Goal: Information Seeking & Learning: Check status

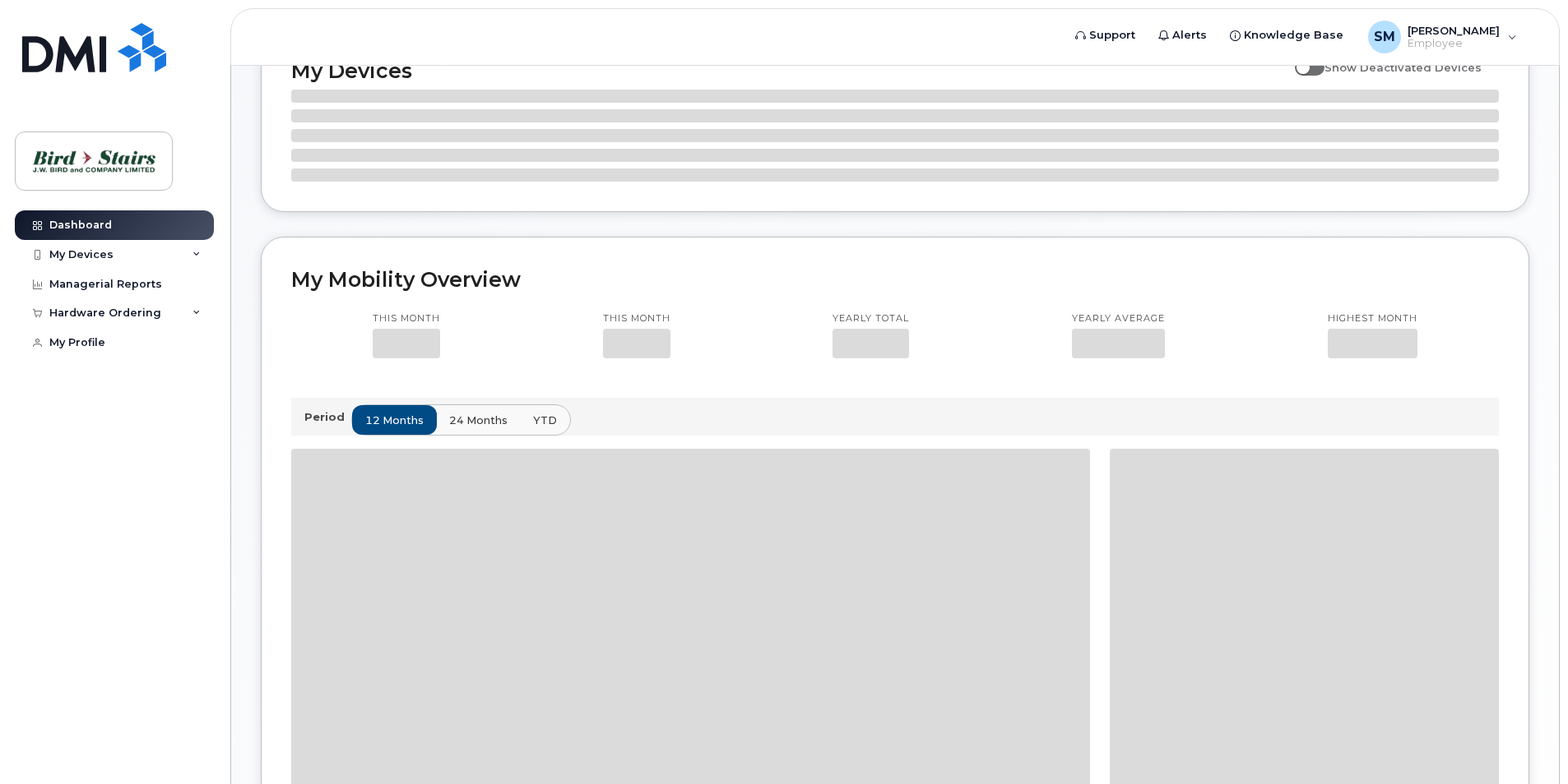
scroll to position [247, 0]
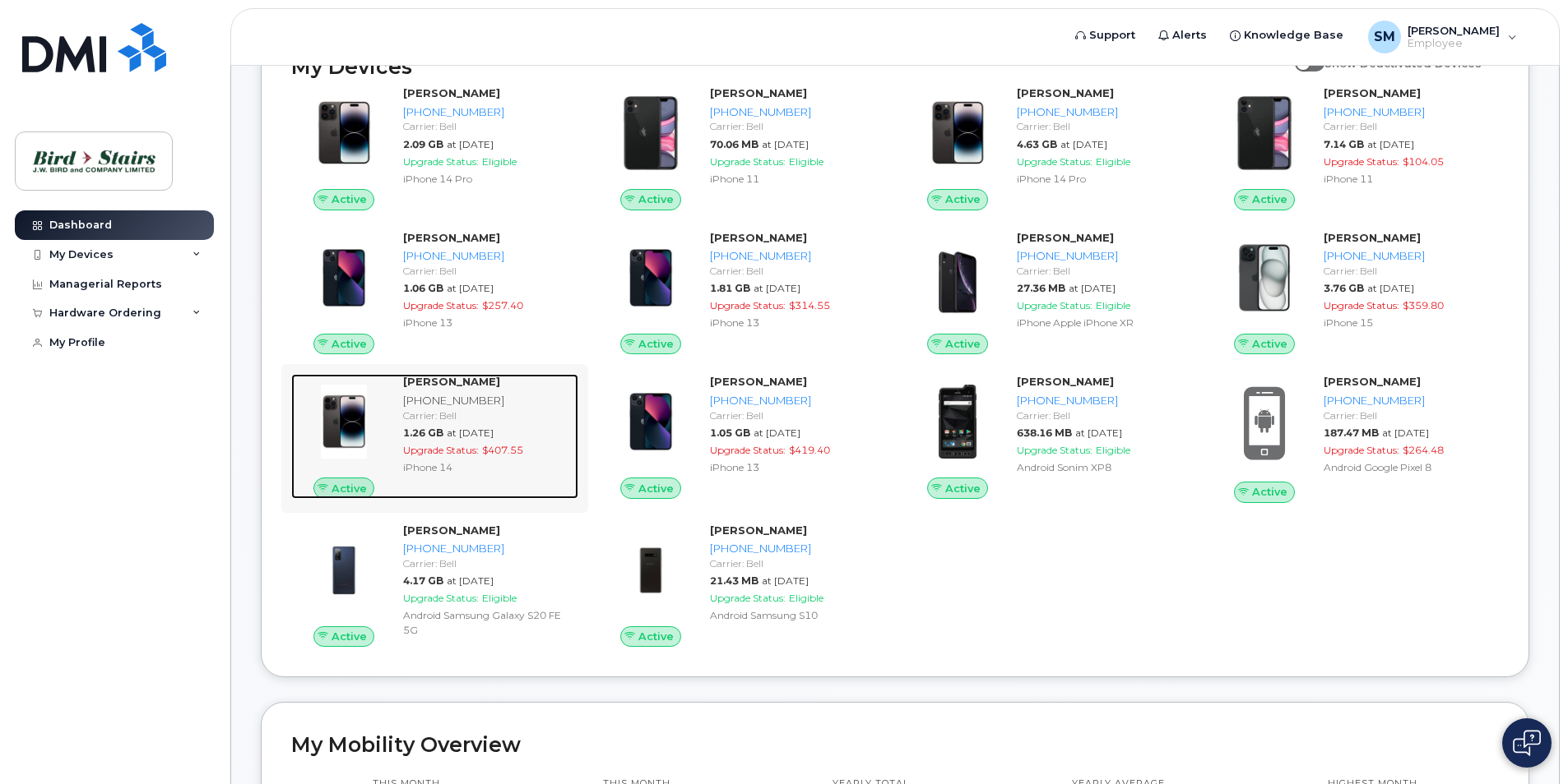
click at [528, 383] on div "[PERSON_NAME]" at bounding box center [488, 382] width 169 height 15
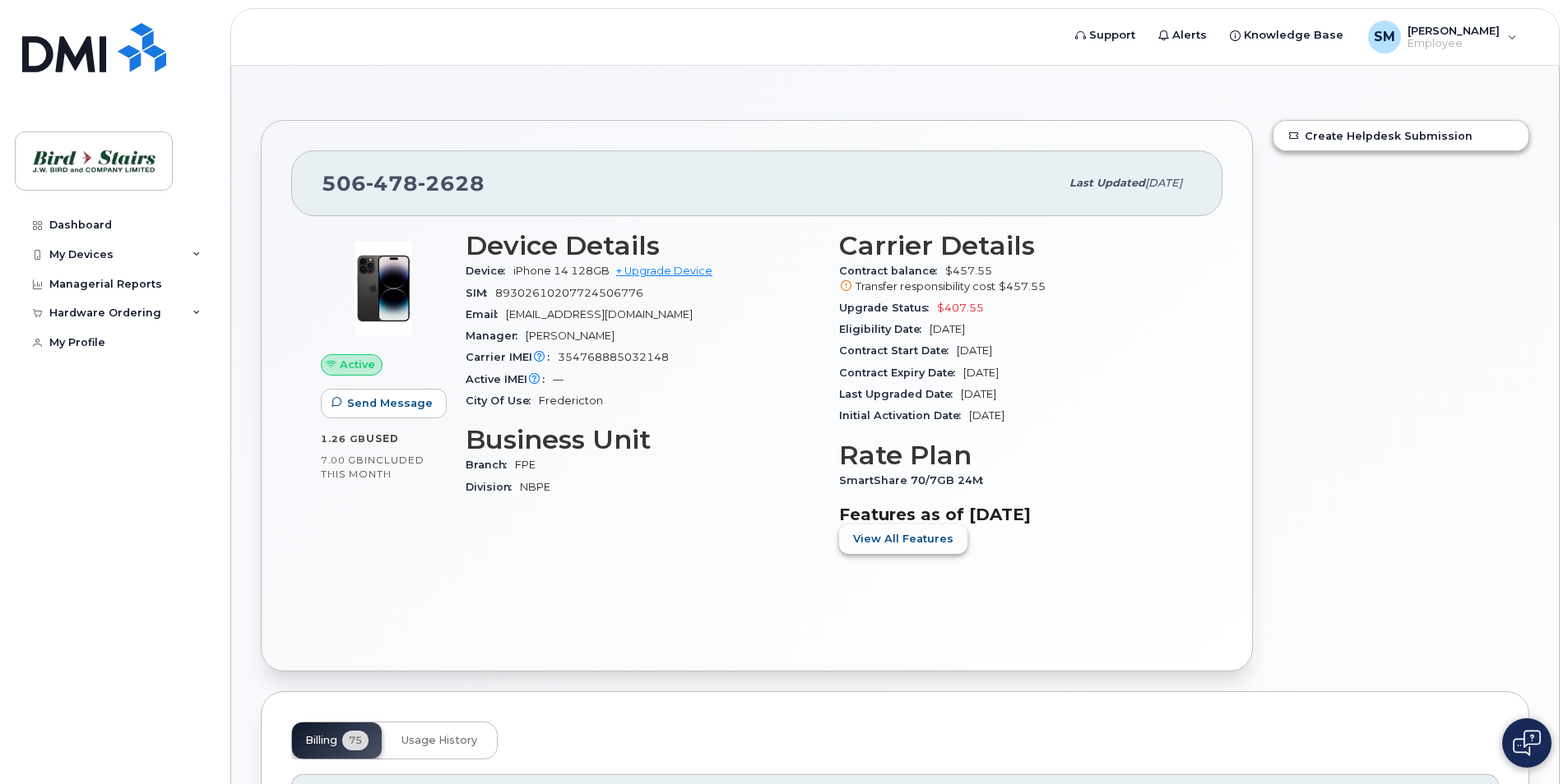
click at [943, 537] on span "View All Features" at bounding box center [904, 539] width 100 height 15
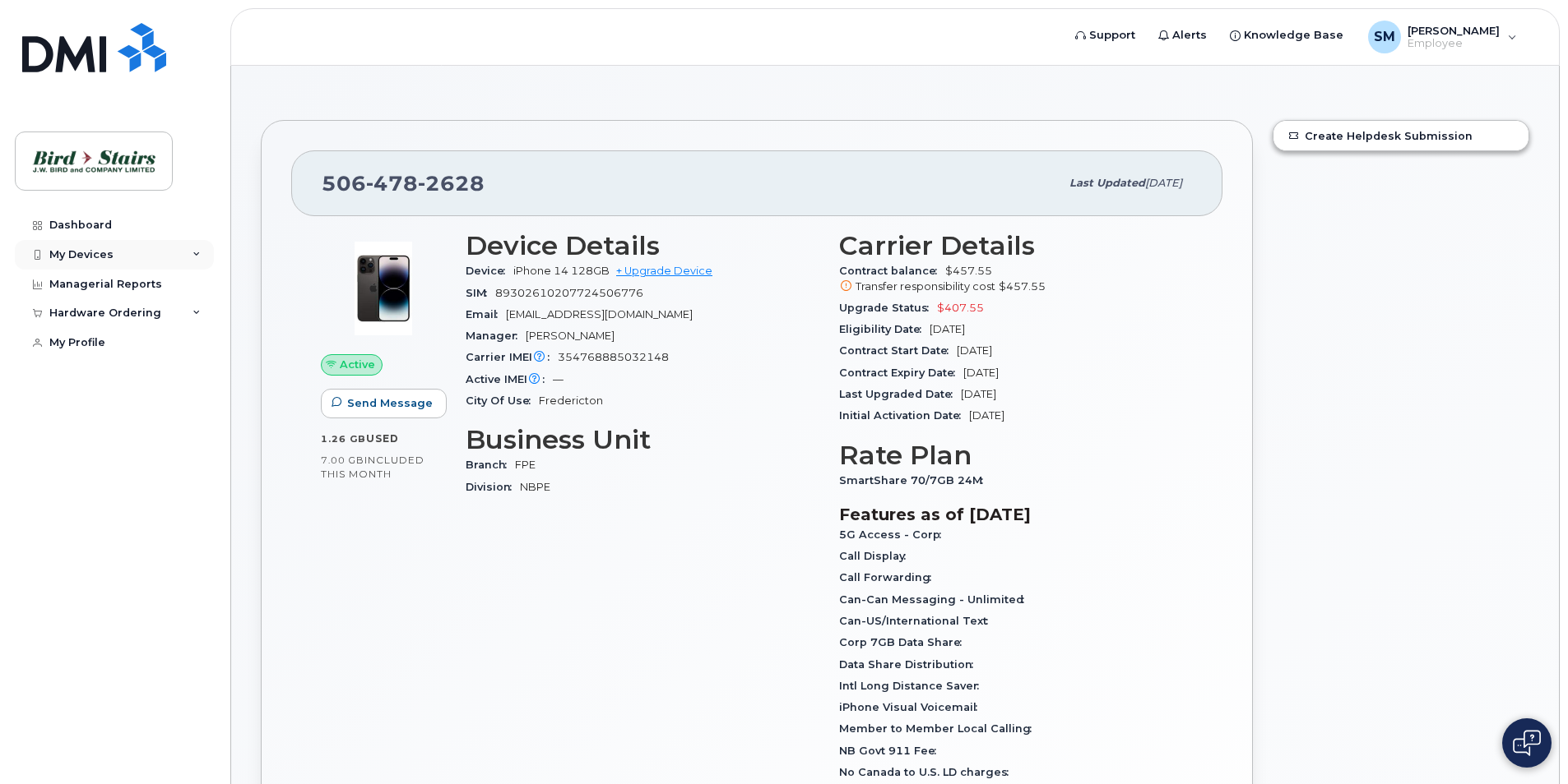
click at [192, 255] on icon at bounding box center [196, 255] width 9 height 9
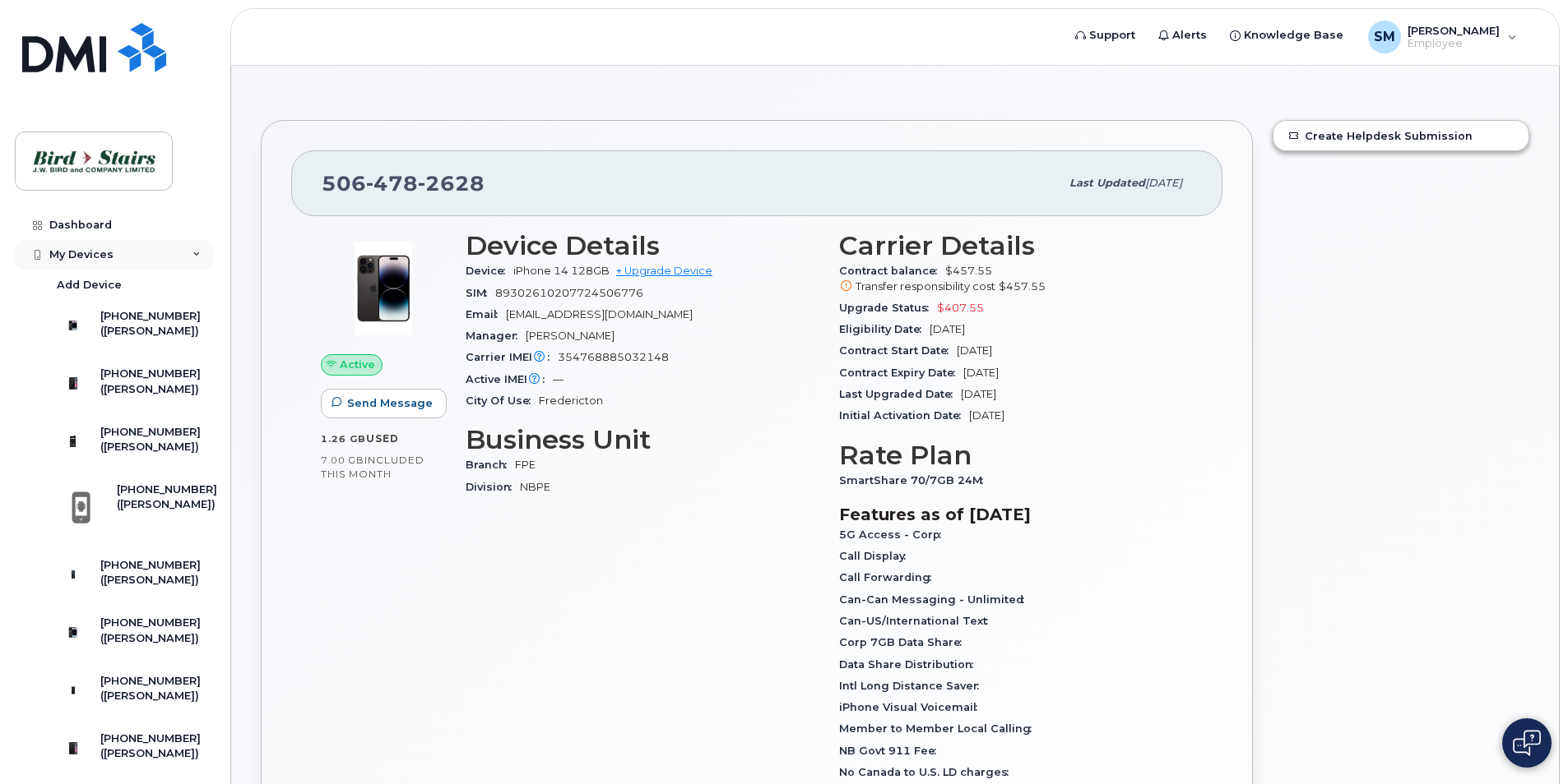
click at [114, 256] on div "My Devices" at bounding box center [115, 255] width 199 height 29
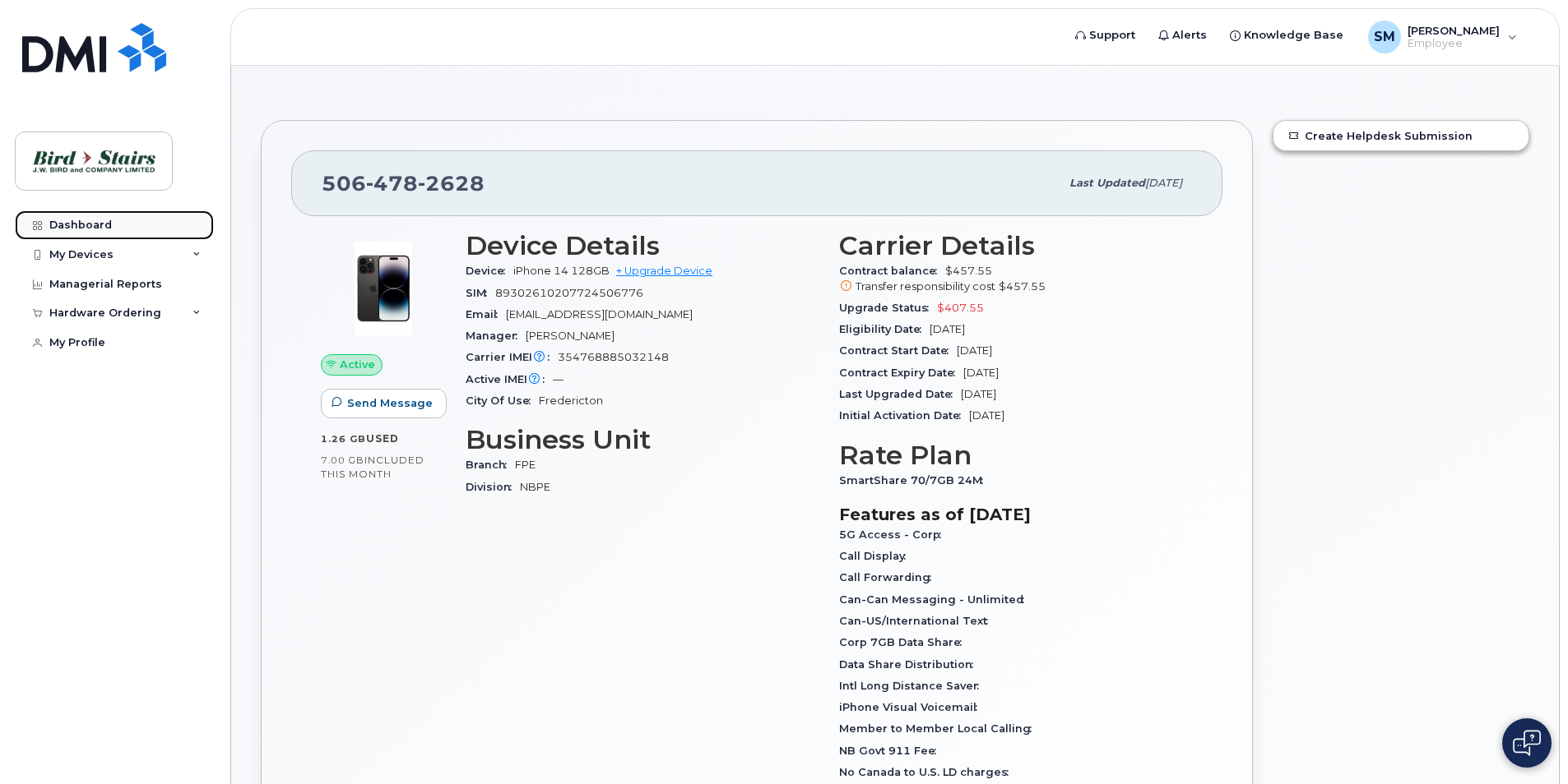
click at [104, 223] on div "Dashboard" at bounding box center [81, 225] width 63 height 13
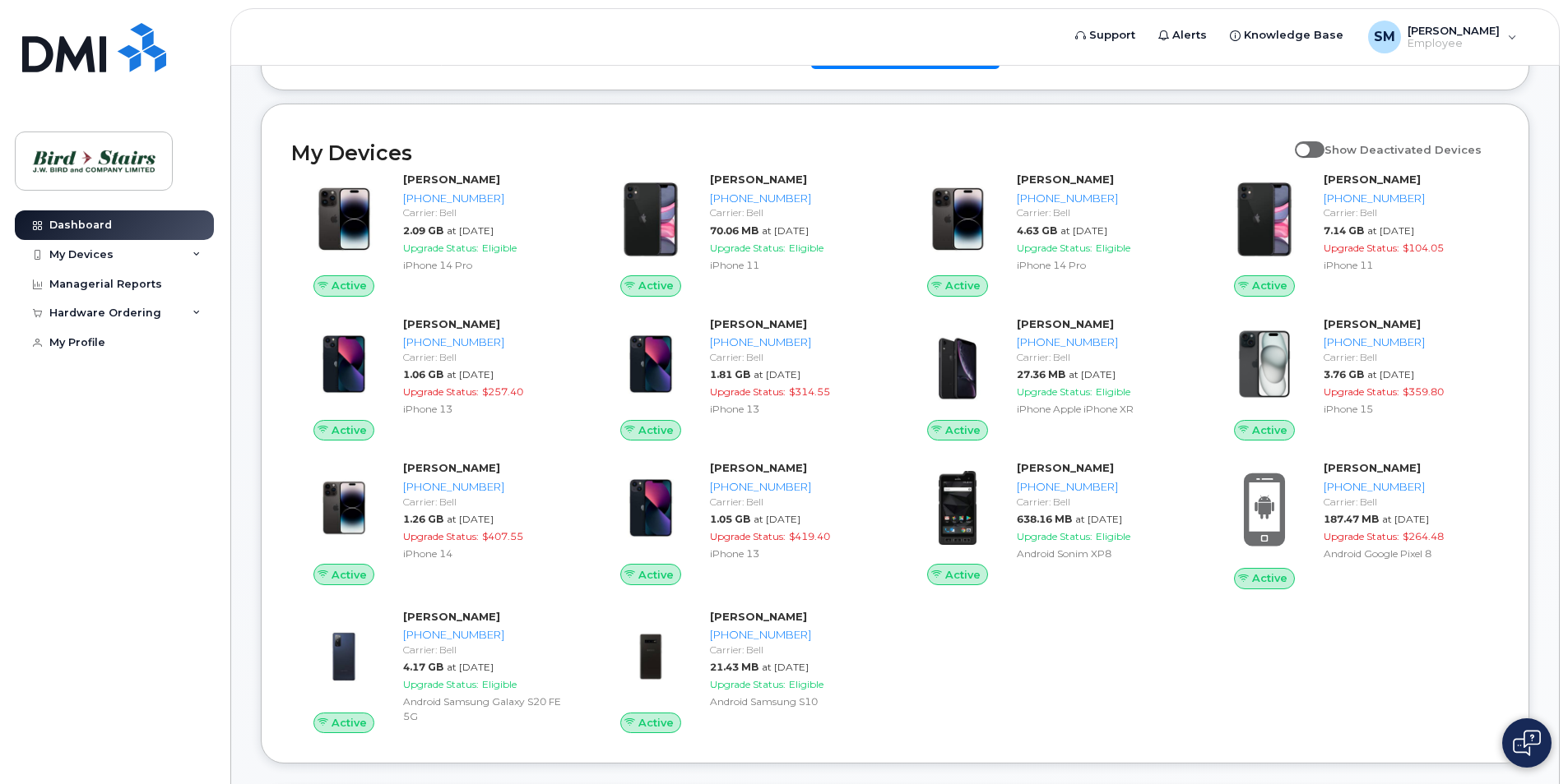
scroll to position [140, 0]
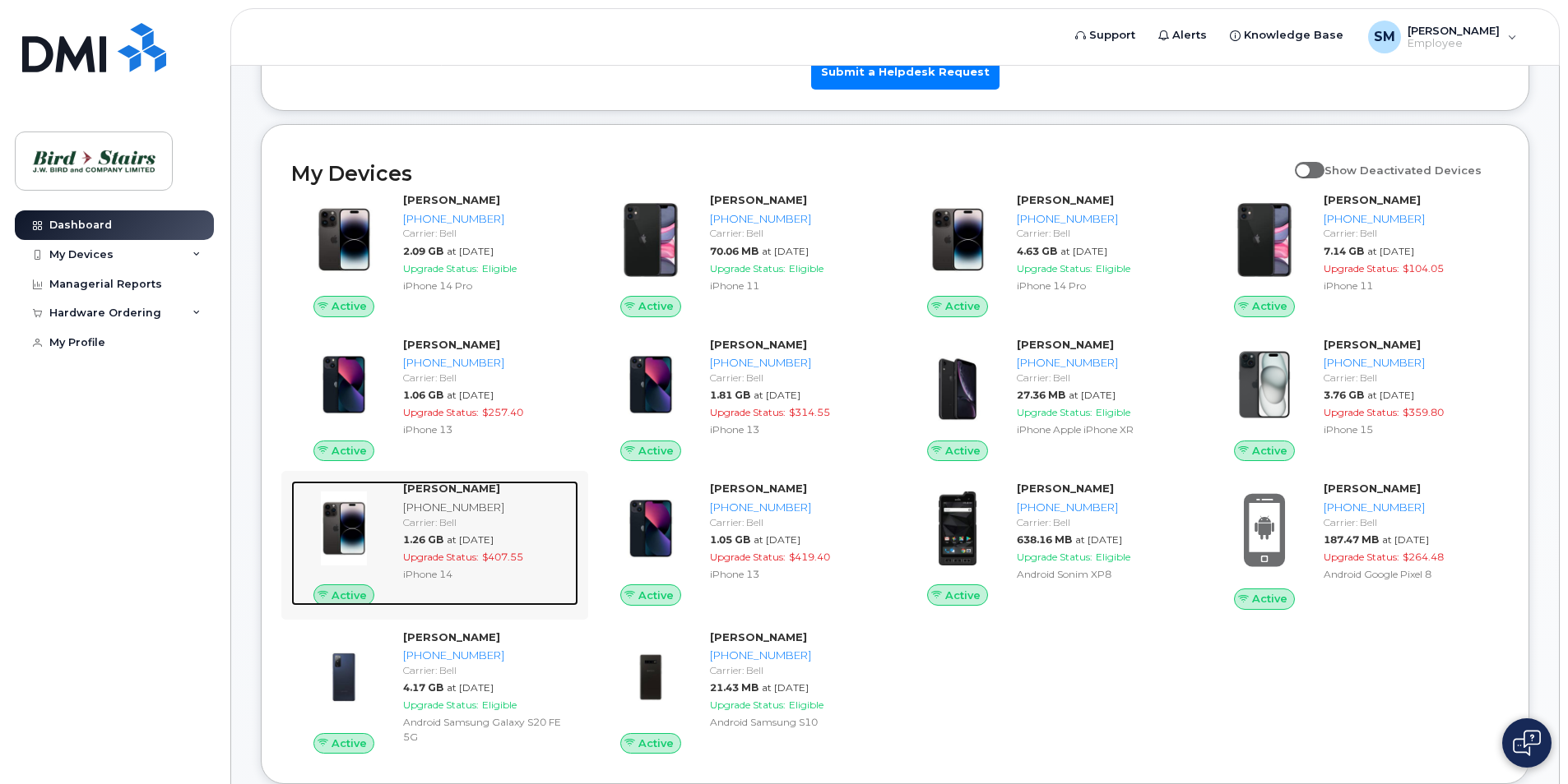
drag, startPoint x: 452, startPoint y: 500, endPoint x: 442, endPoint y: 509, distance: 13.5
click at [442, 509] on div "[PHONE_NUMBER]" at bounding box center [488, 508] width 169 height 15
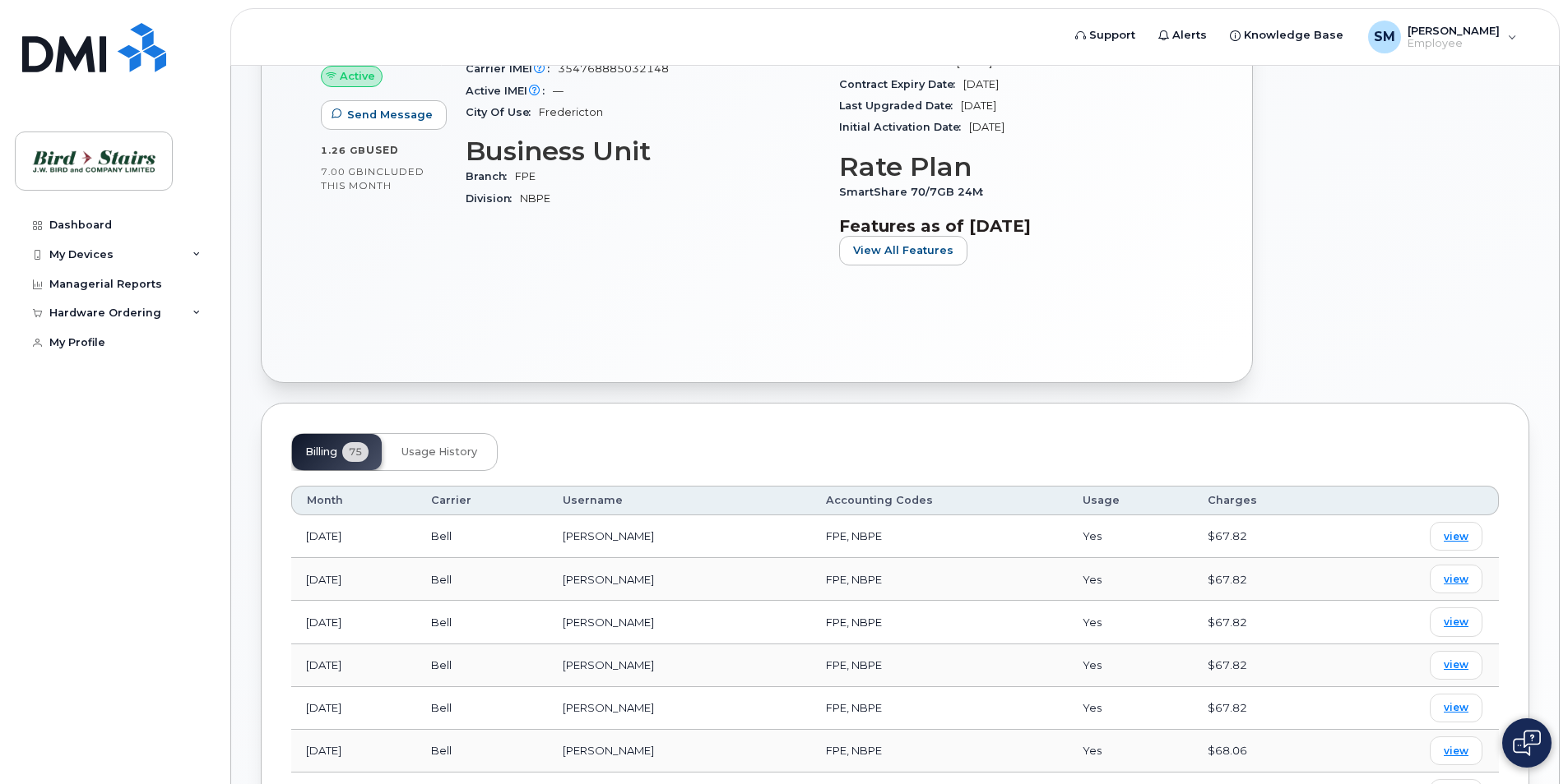
scroll to position [329, 0]
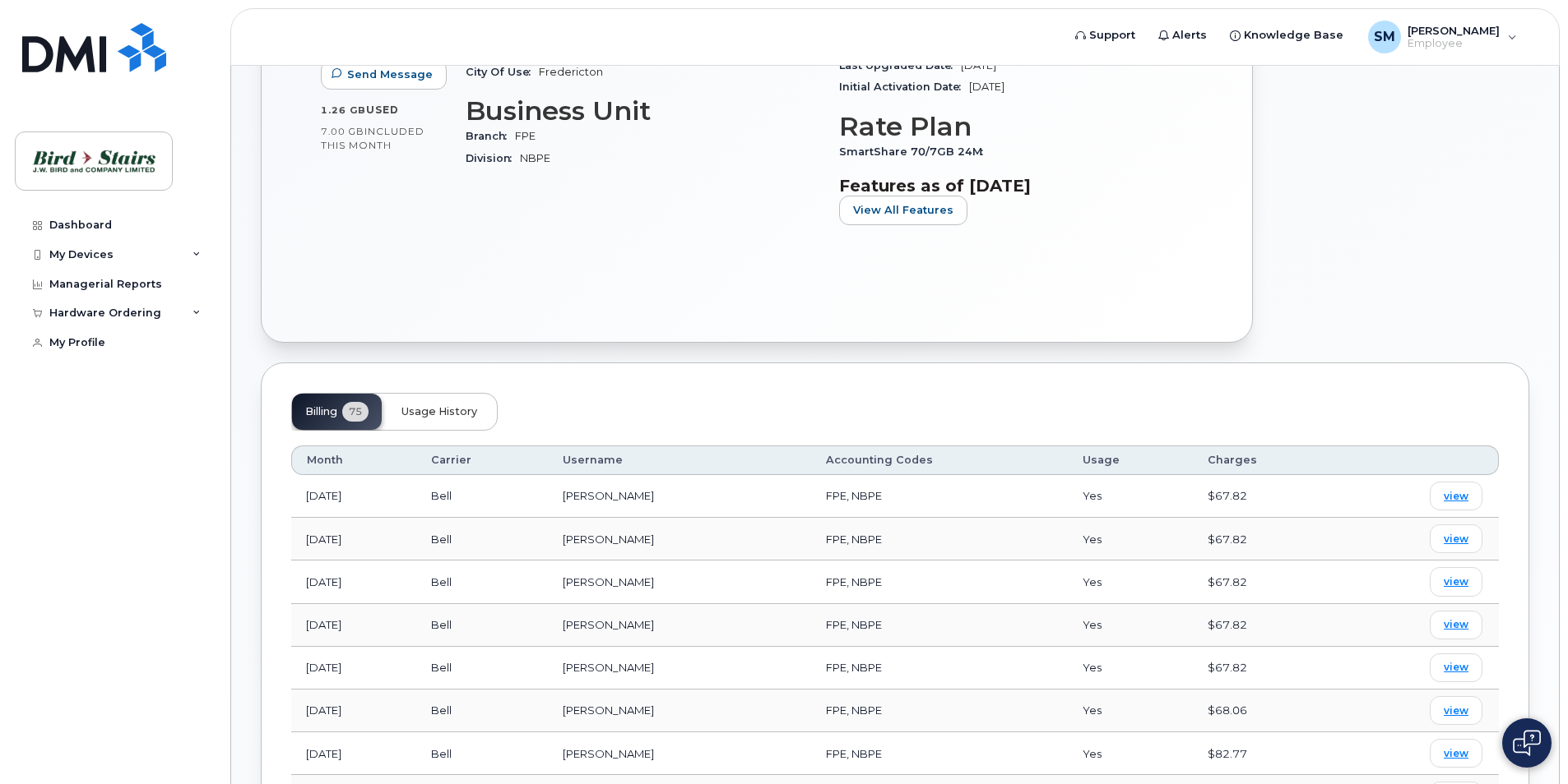
click at [476, 416] on span "Usage History" at bounding box center [440, 412] width 76 height 13
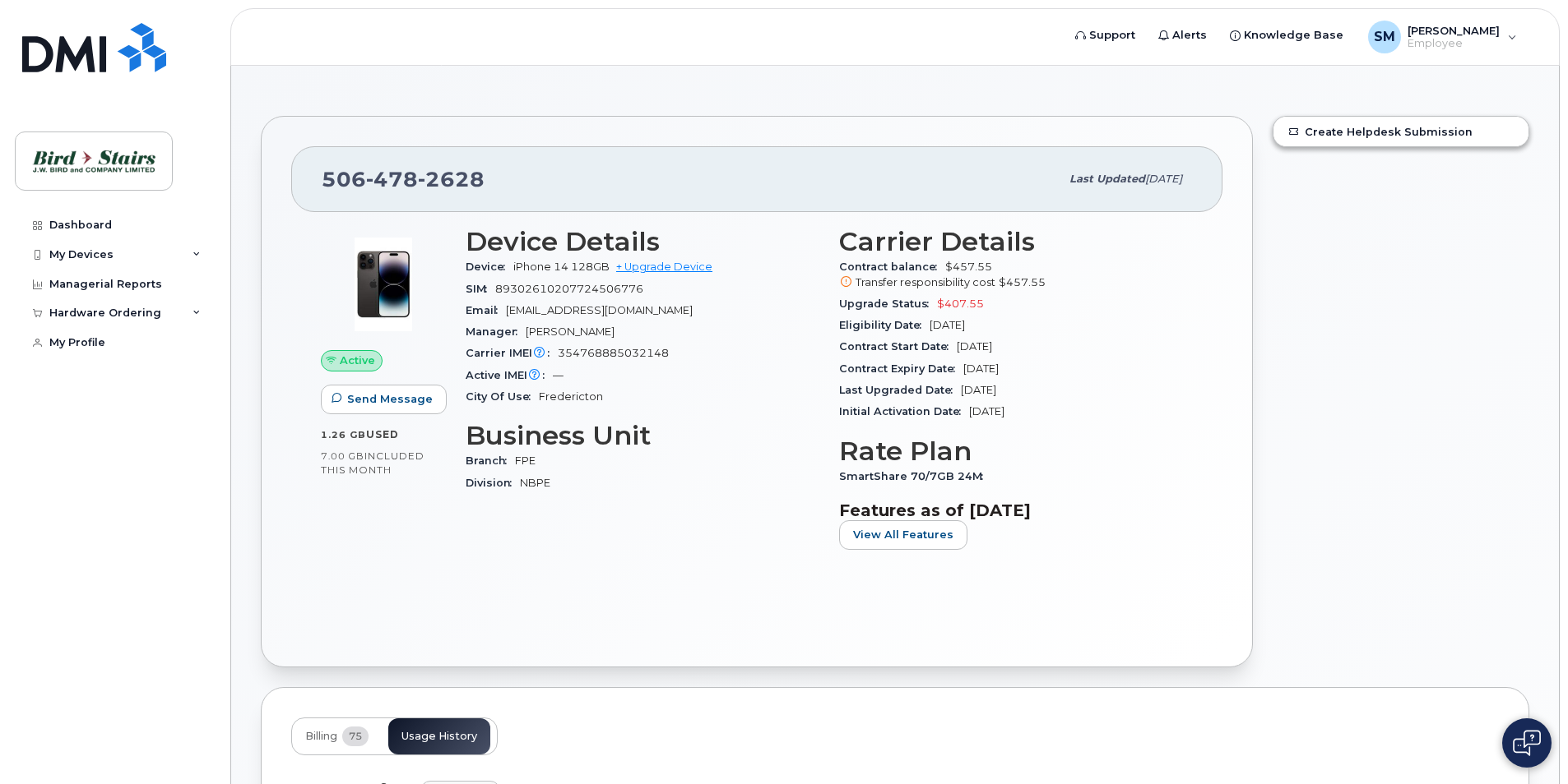
scroll to position [0, 0]
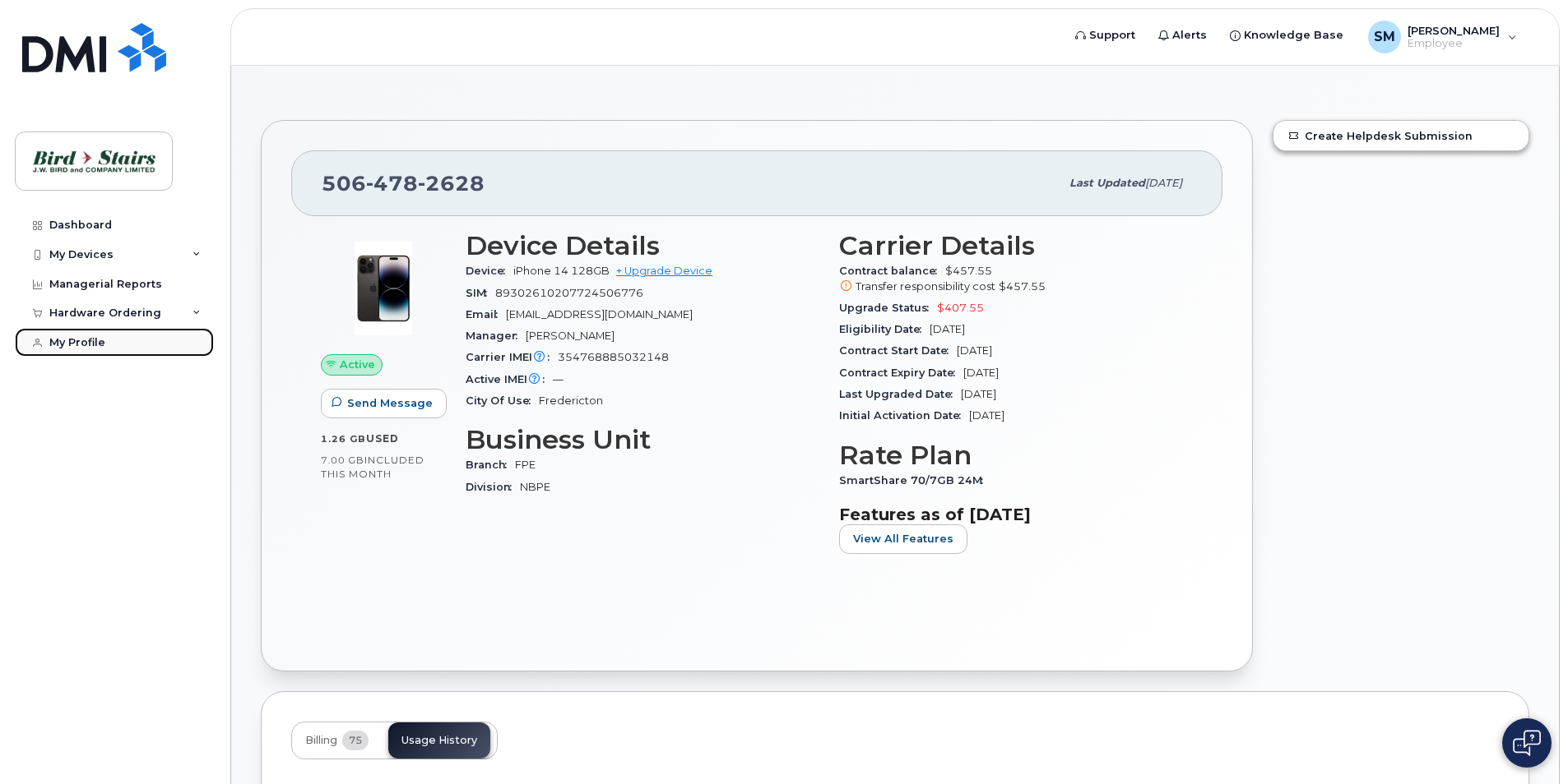
click at [91, 345] on div "My Profile" at bounding box center [77, 343] width 56 height 13
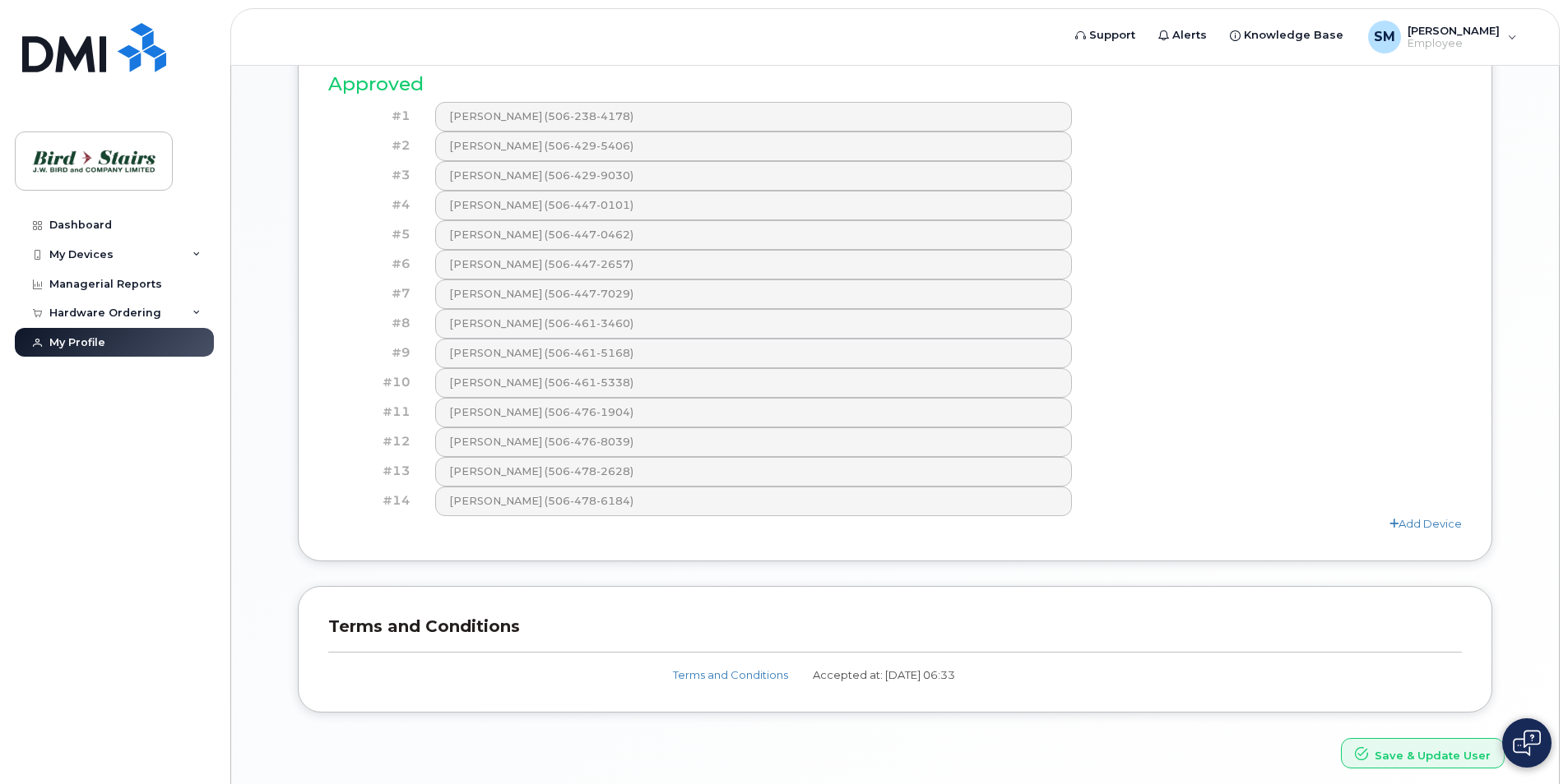
scroll to position [822, 0]
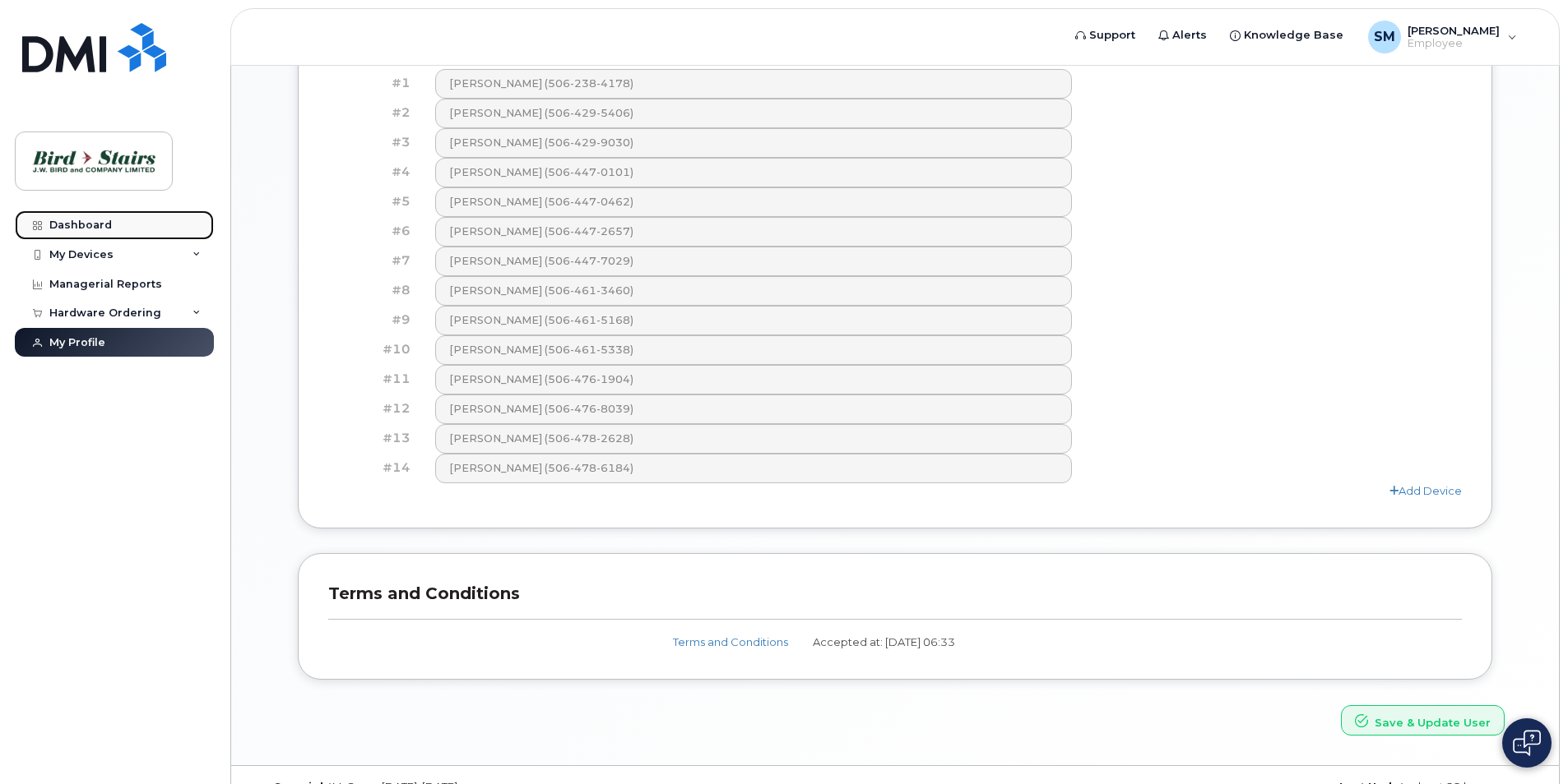
click at [103, 223] on div "Dashboard" at bounding box center [81, 225] width 63 height 13
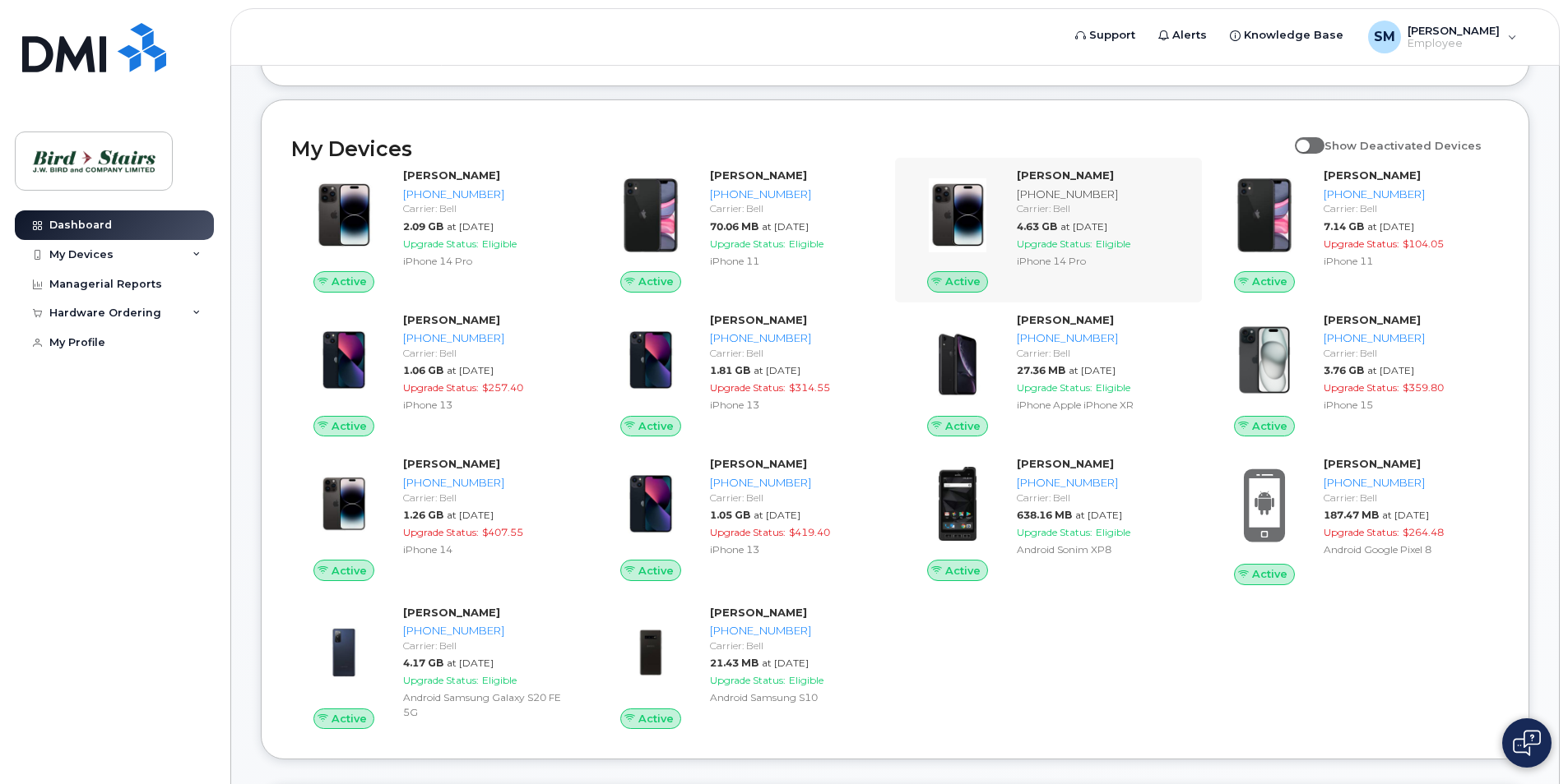
scroll to position [82, 0]
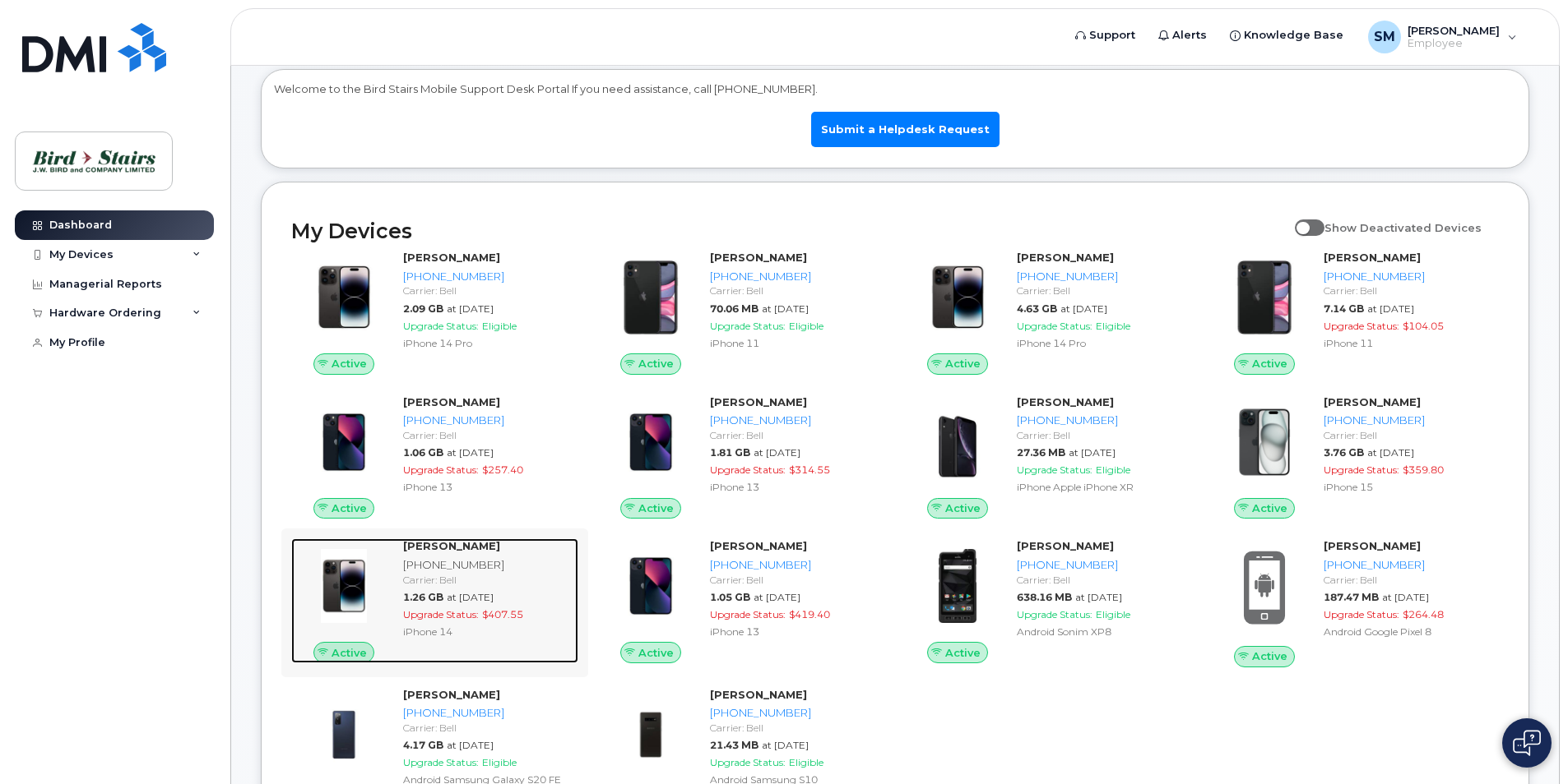
click at [441, 558] on div "[PHONE_NUMBER]" at bounding box center [488, 565] width 169 height 15
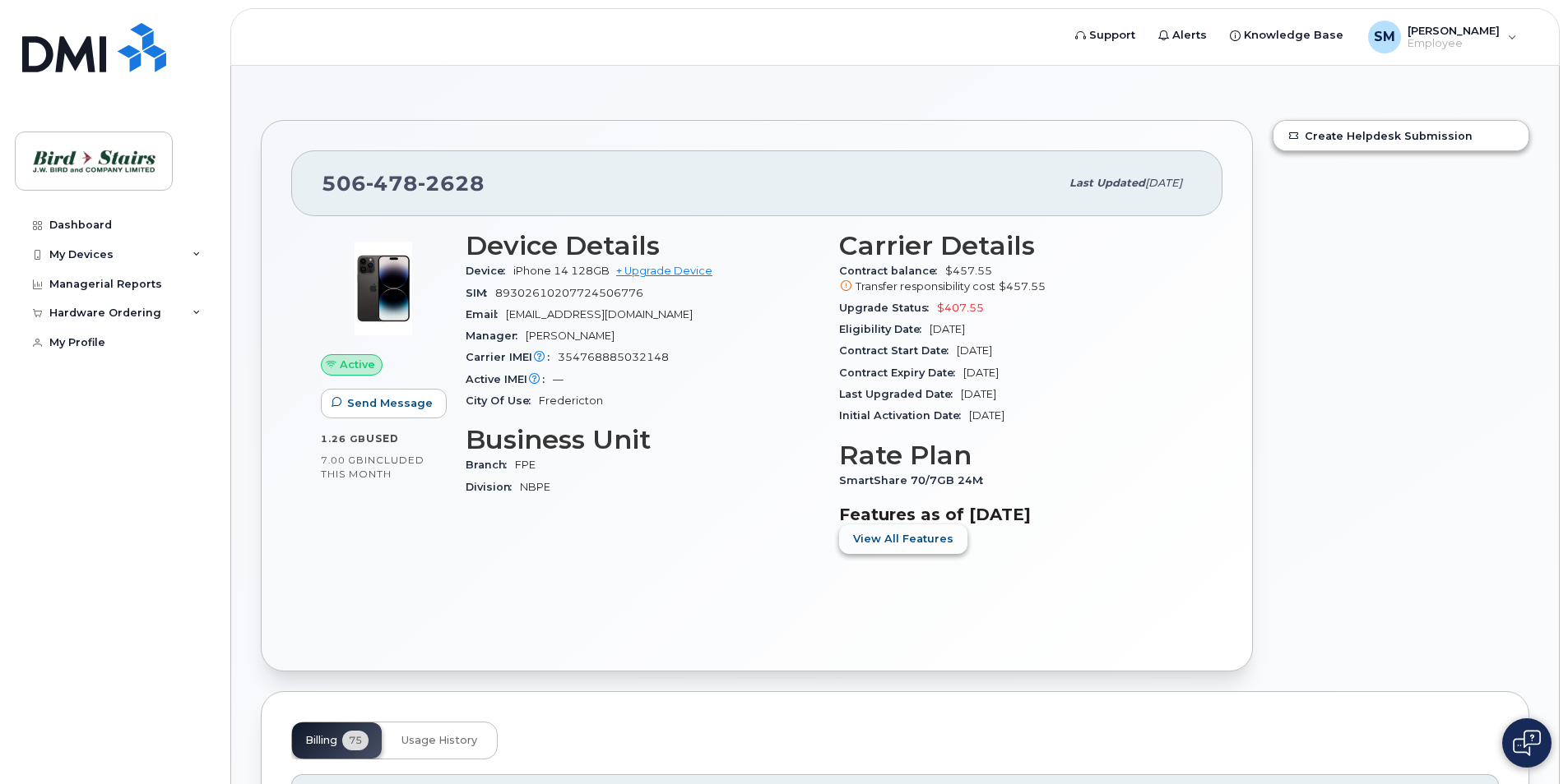
click at [854, 536] on span "View All Features" at bounding box center [904, 539] width 100 height 15
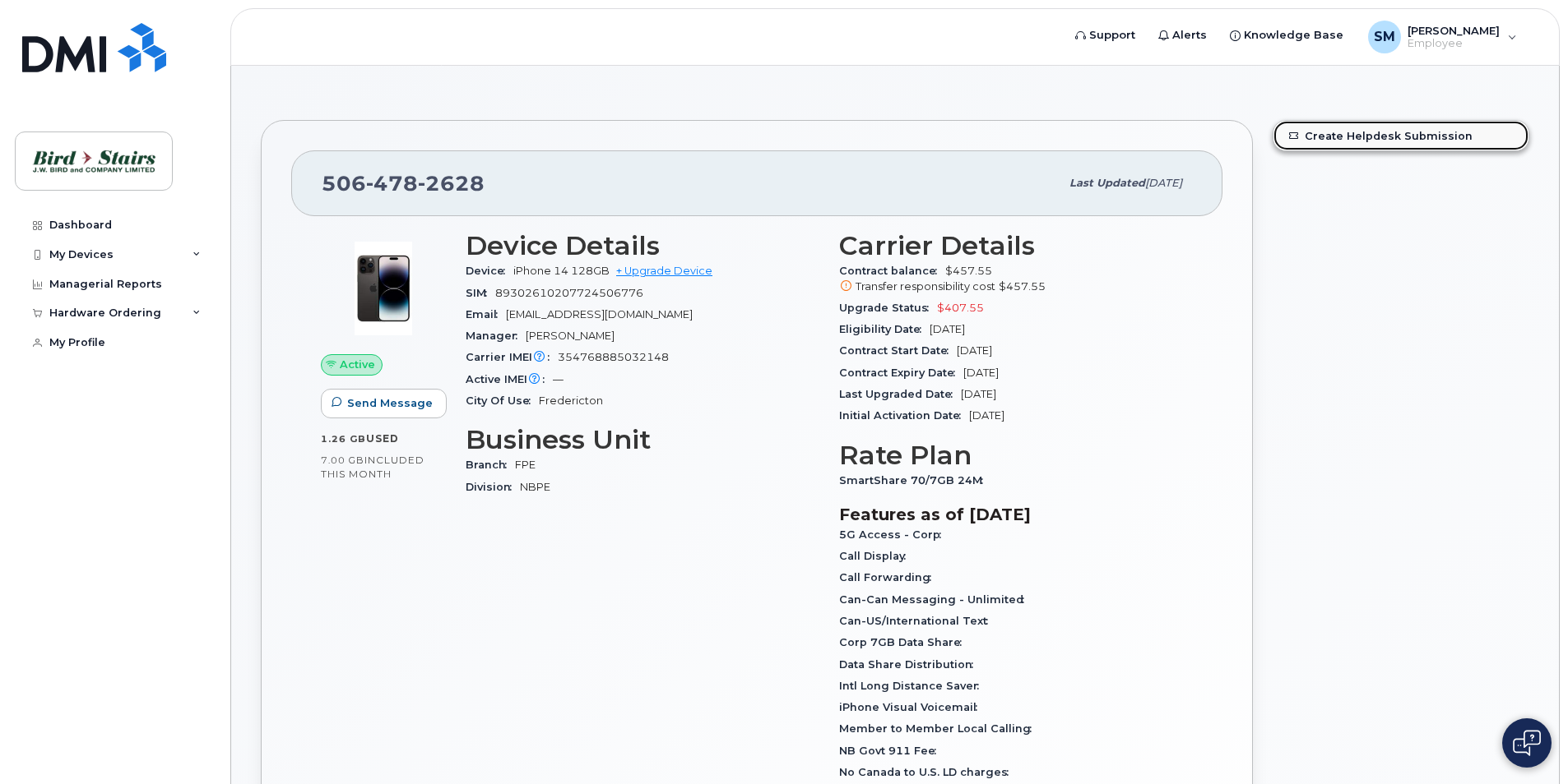
click at [1307, 139] on link "Create Helpdesk Submission" at bounding box center [1400, 135] width 255 height 29
click at [199, 255] on icon at bounding box center [196, 255] width 9 height 9
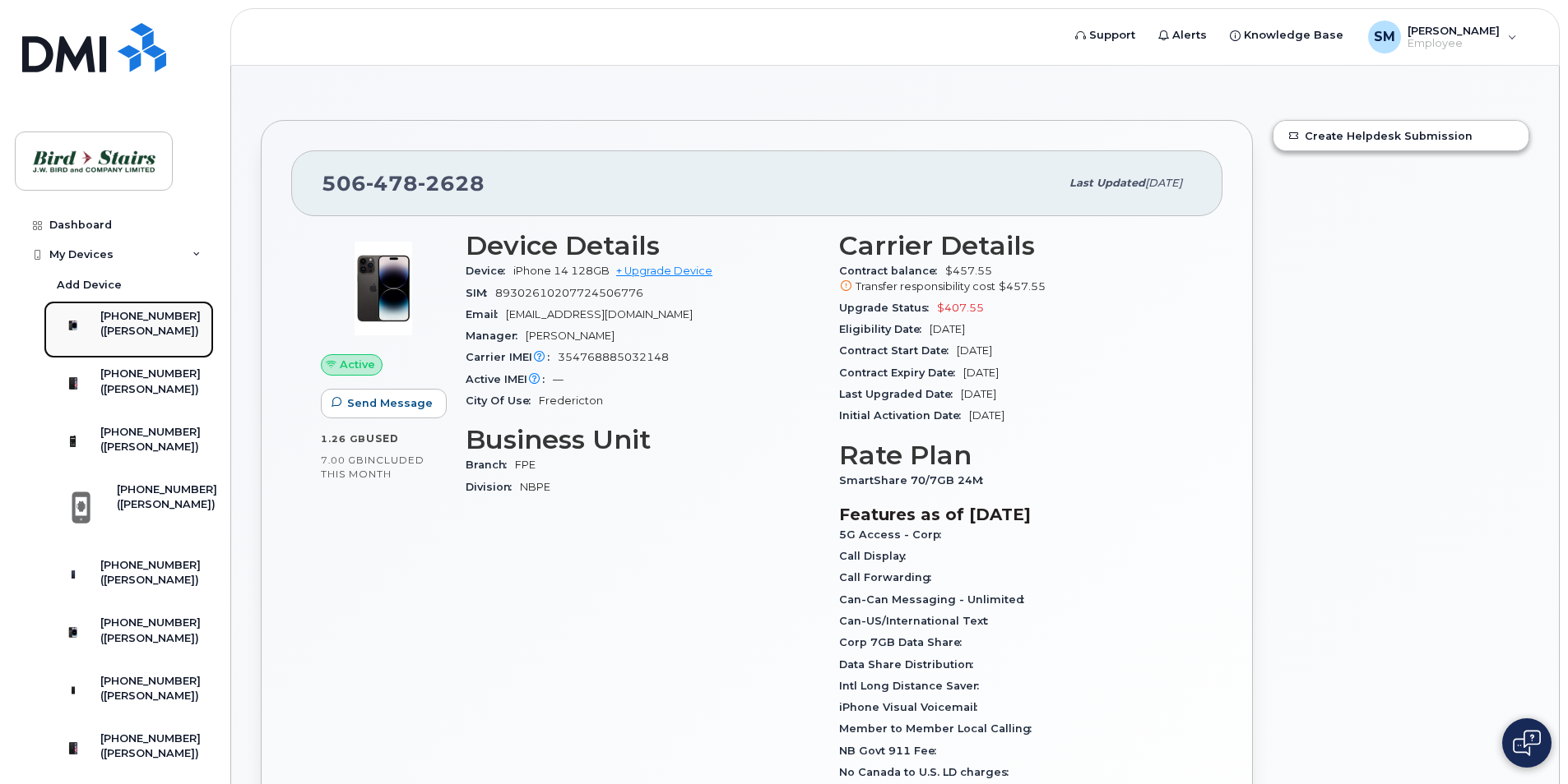
click at [185, 317] on div "[PHONE_NUMBER]" at bounding box center [151, 317] width 100 height 15
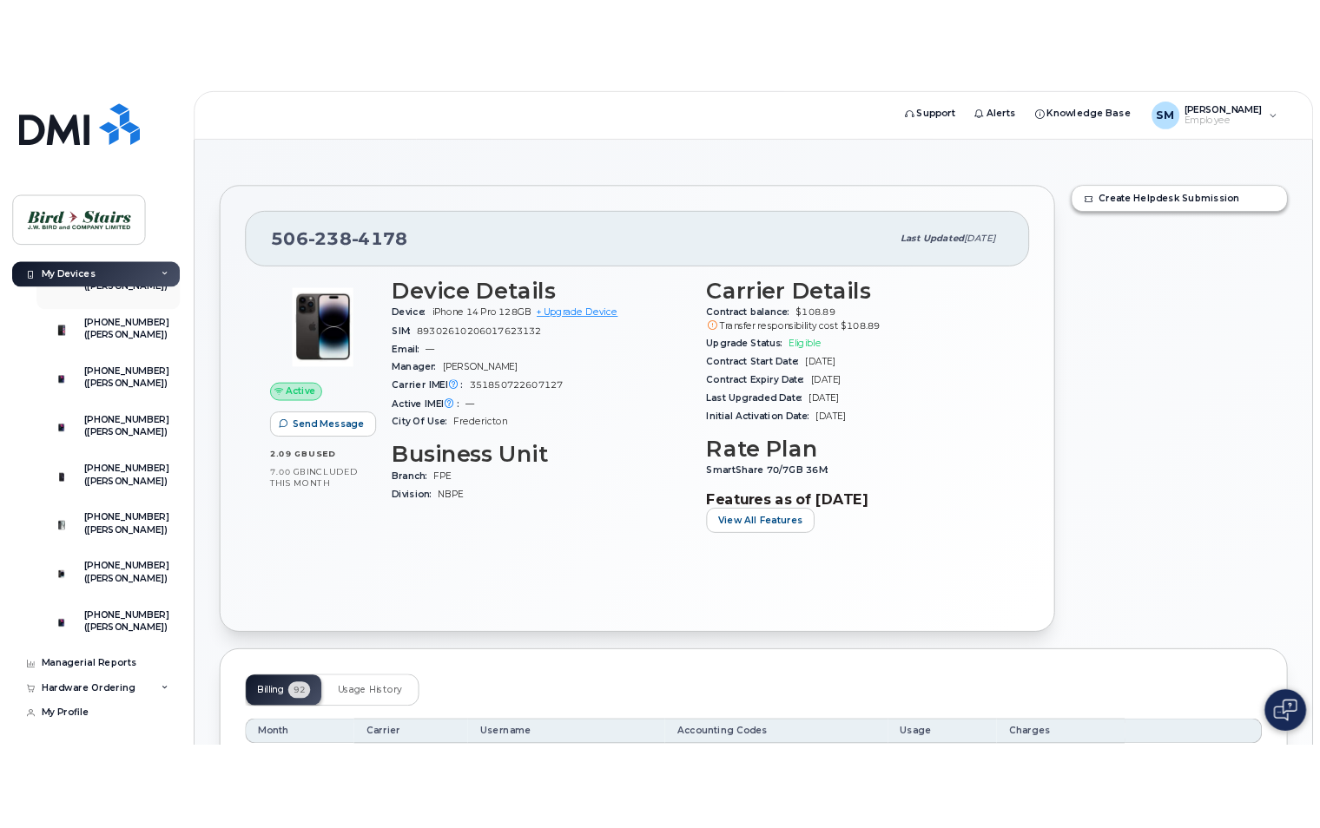
scroll to position [662, 0]
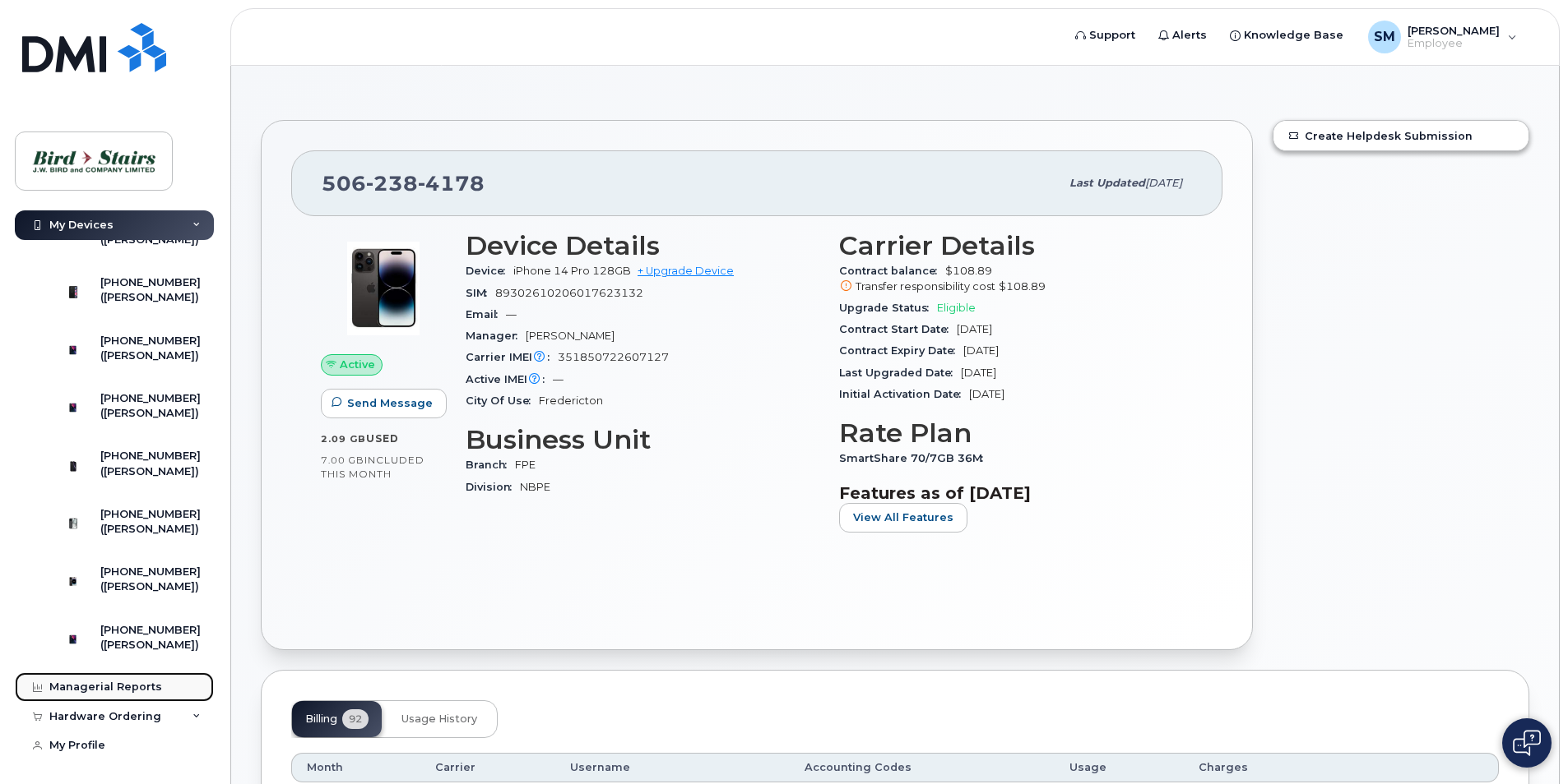
click at [156, 691] on link "Managerial Reports" at bounding box center [115, 686] width 199 height 29
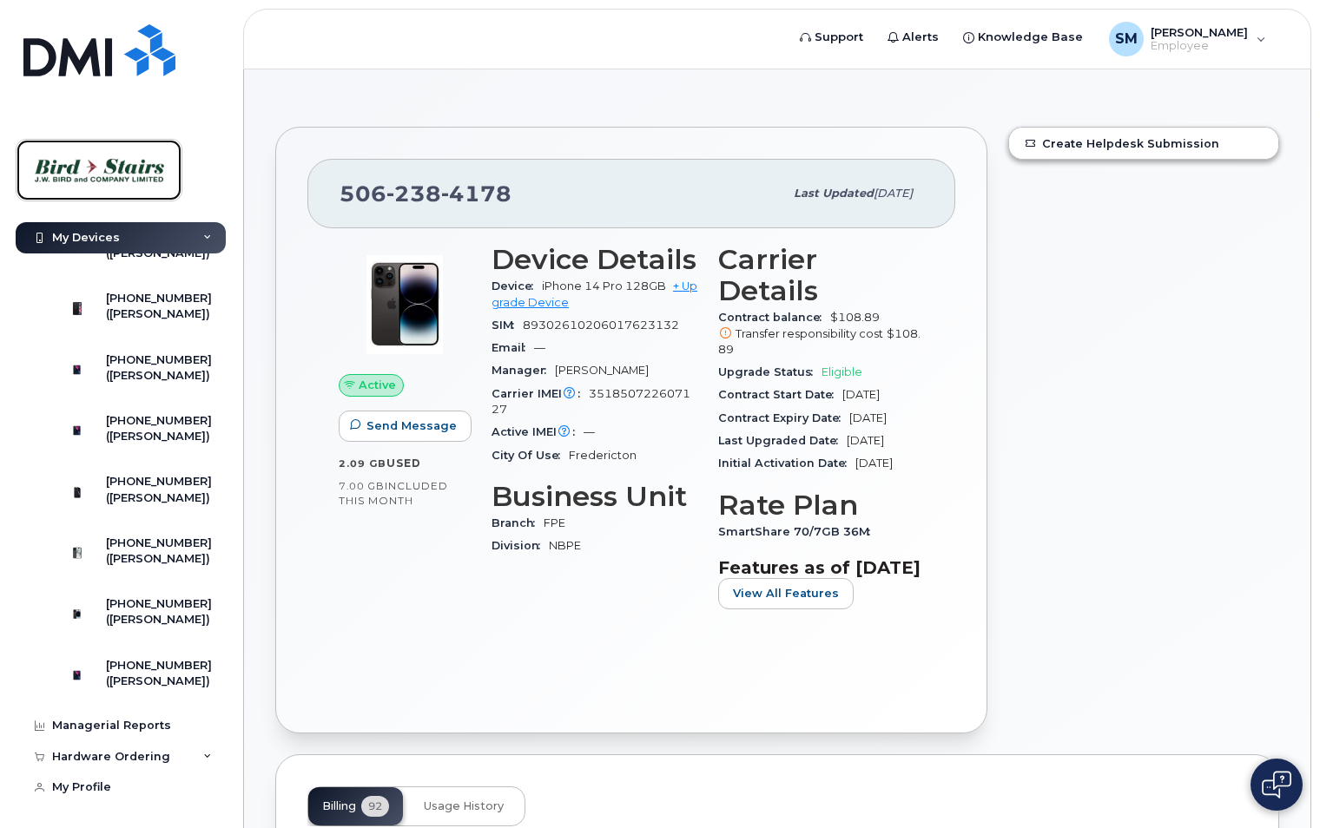
click at [148, 157] on img at bounding box center [99, 170] width 134 height 50
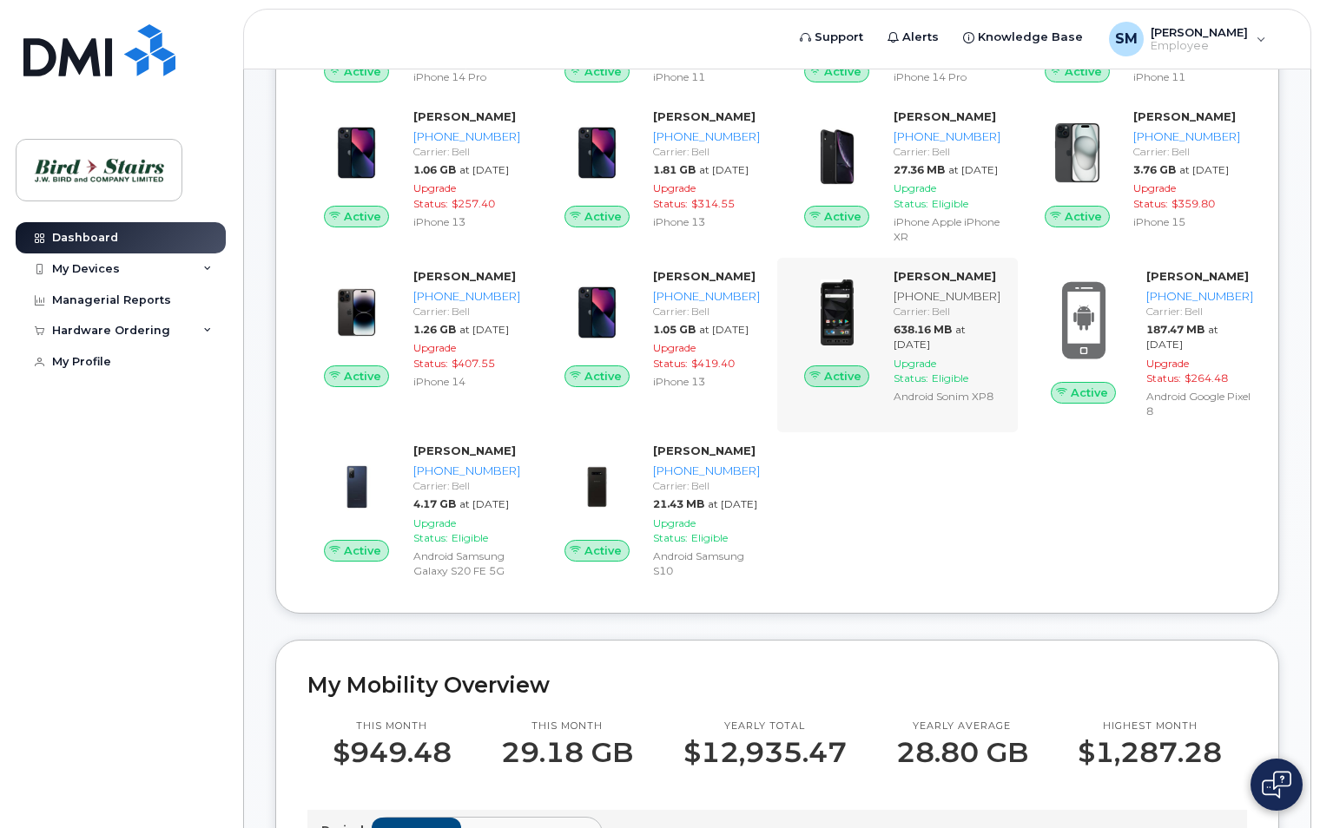
scroll to position [347, 0]
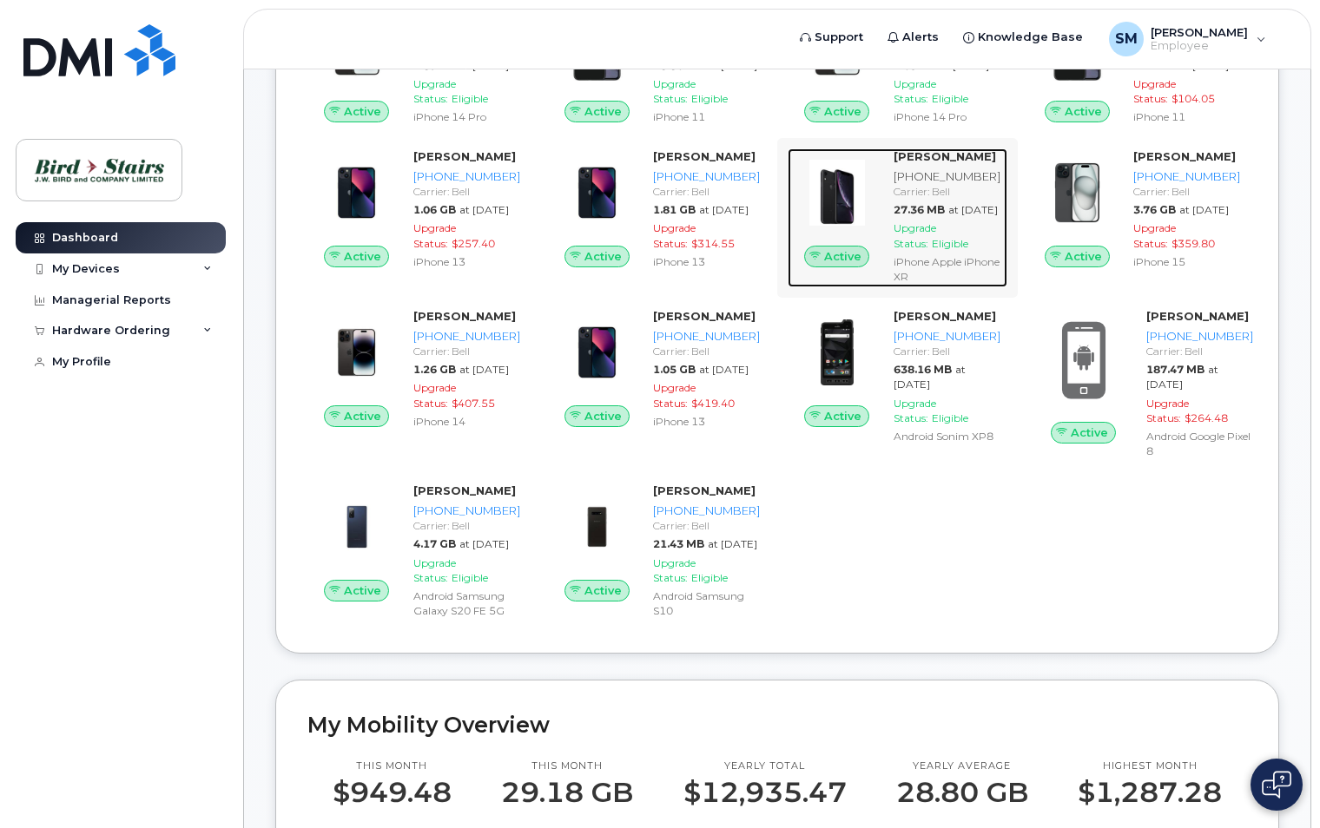
click at [936, 249] on span "Upgrade Status:" at bounding box center [915, 235] width 43 height 28
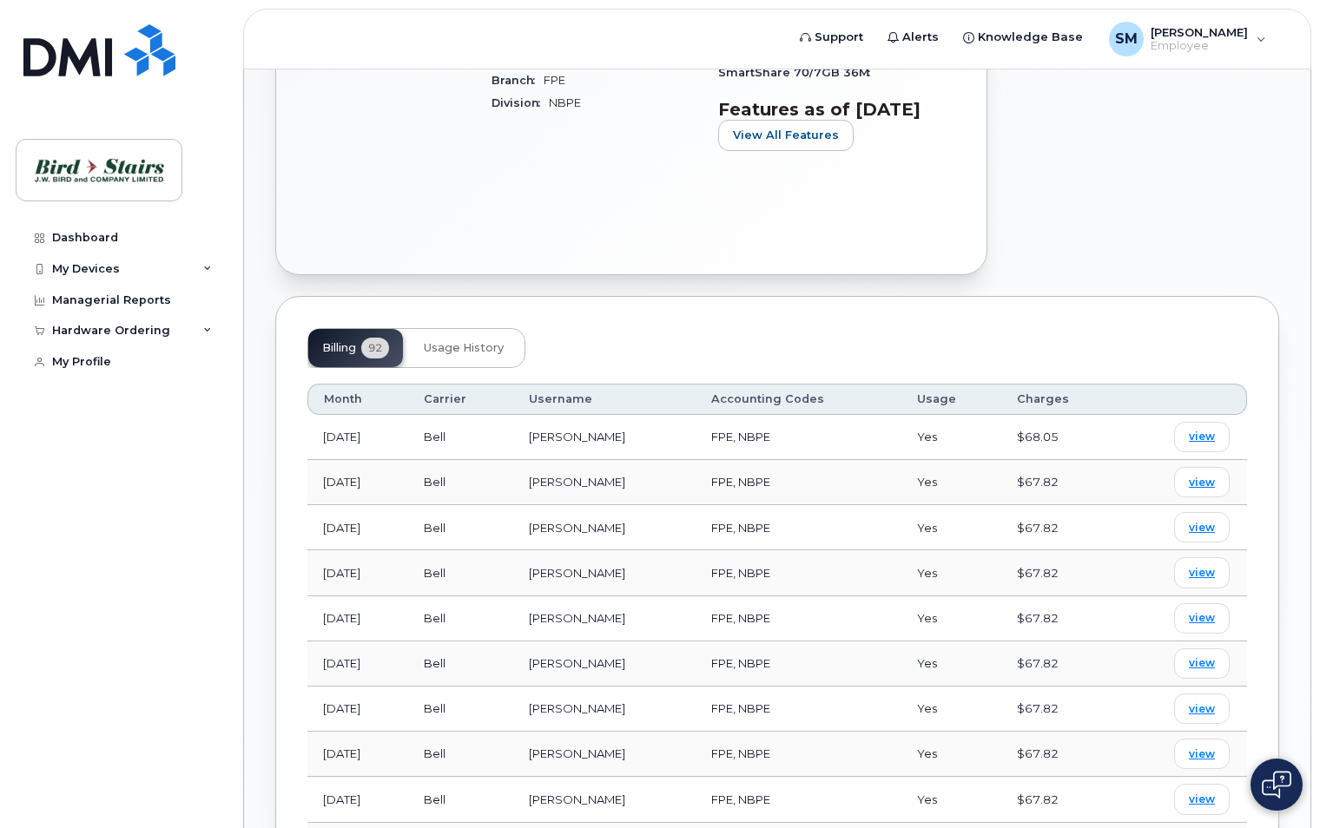
scroll to position [521, 0]
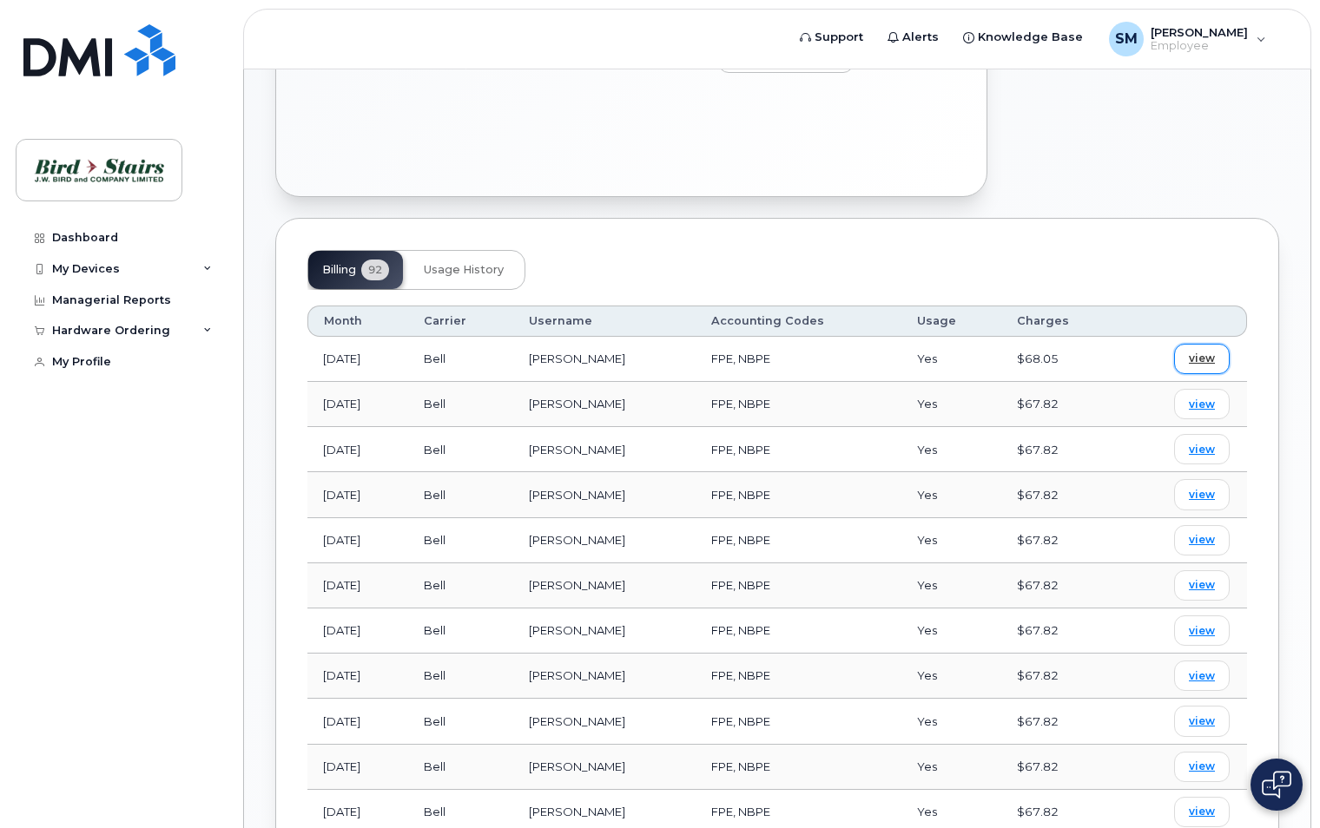
click at [1195, 366] on span "view" at bounding box center [1202, 359] width 26 height 16
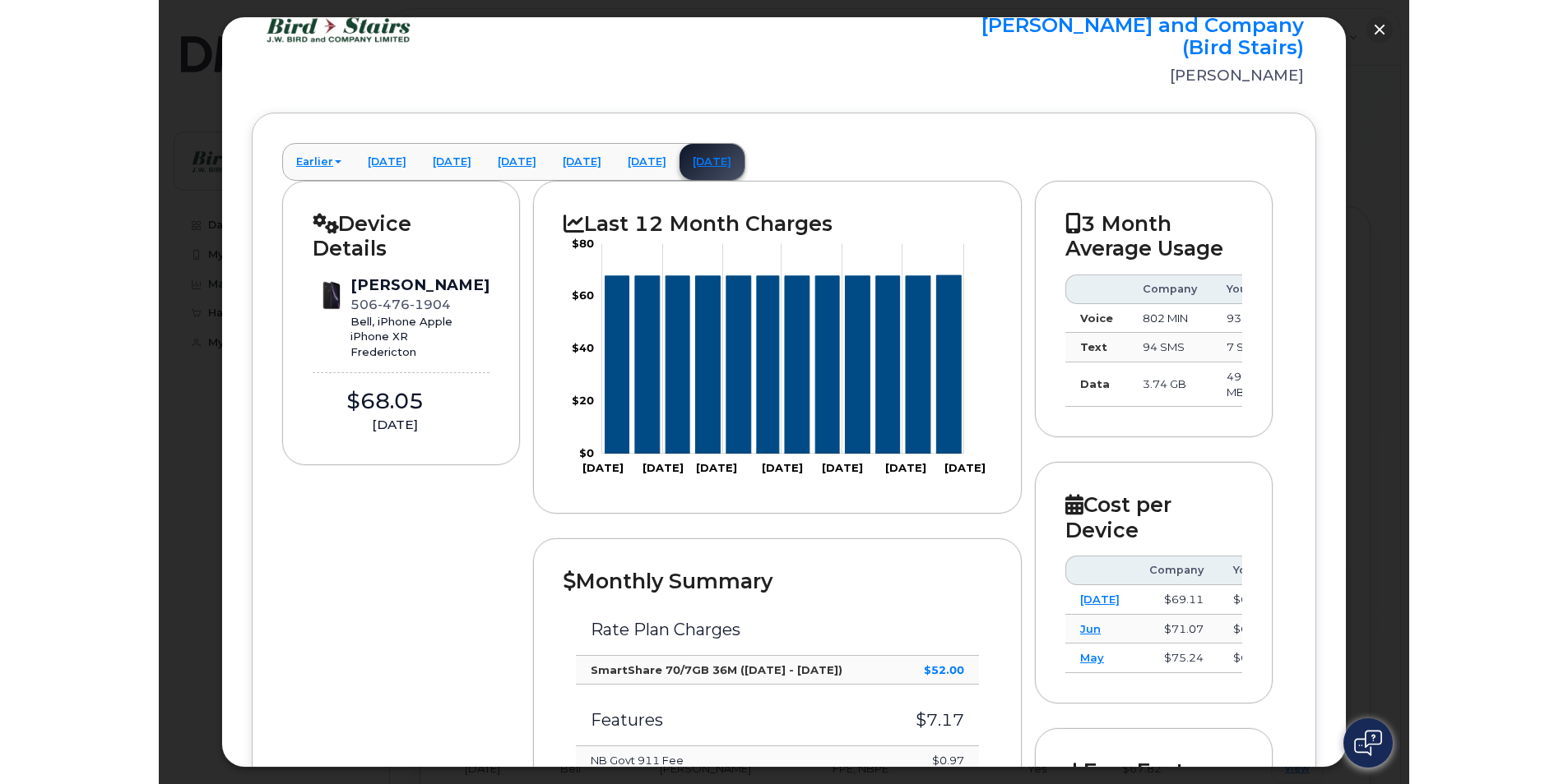
scroll to position [0, 0]
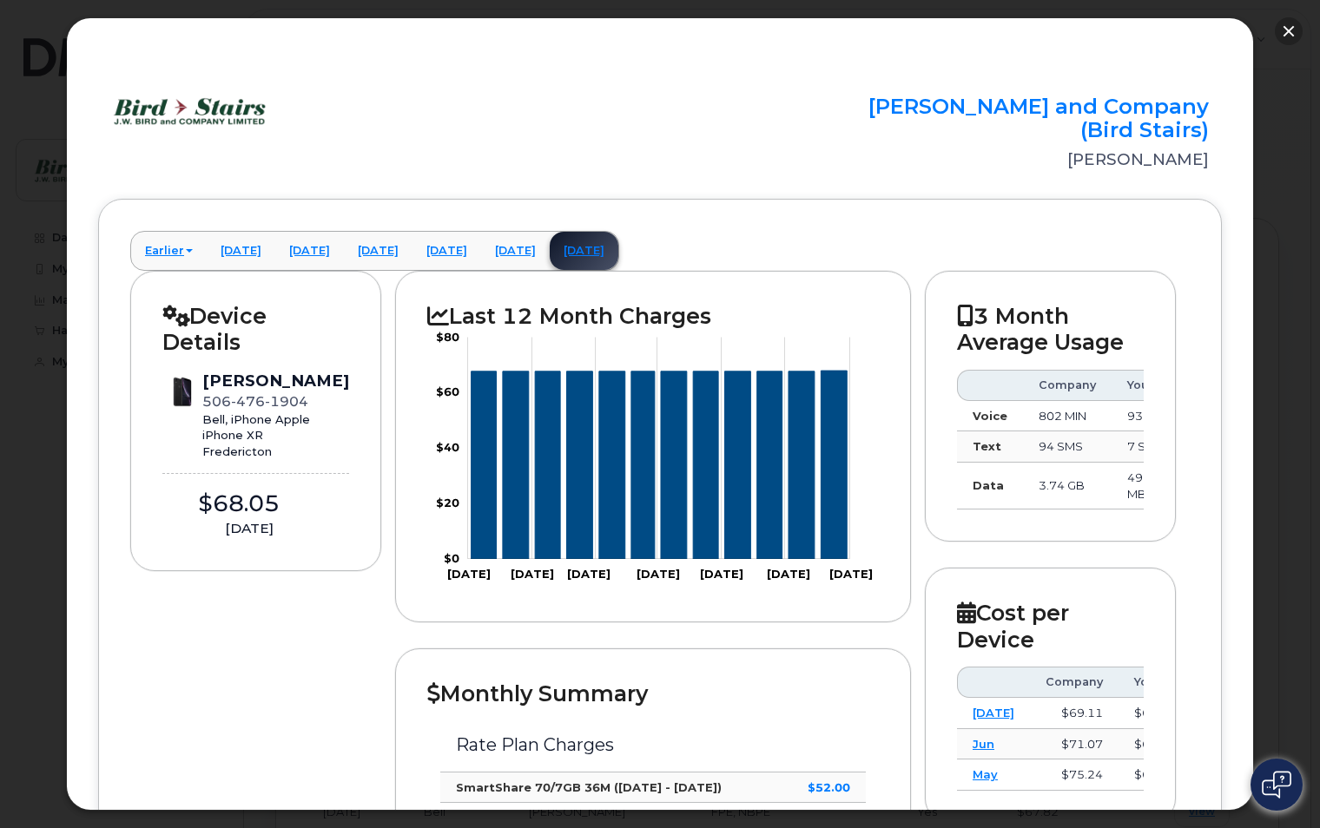
click at [1285, 30] on button "button" at bounding box center [1289, 31] width 28 height 28
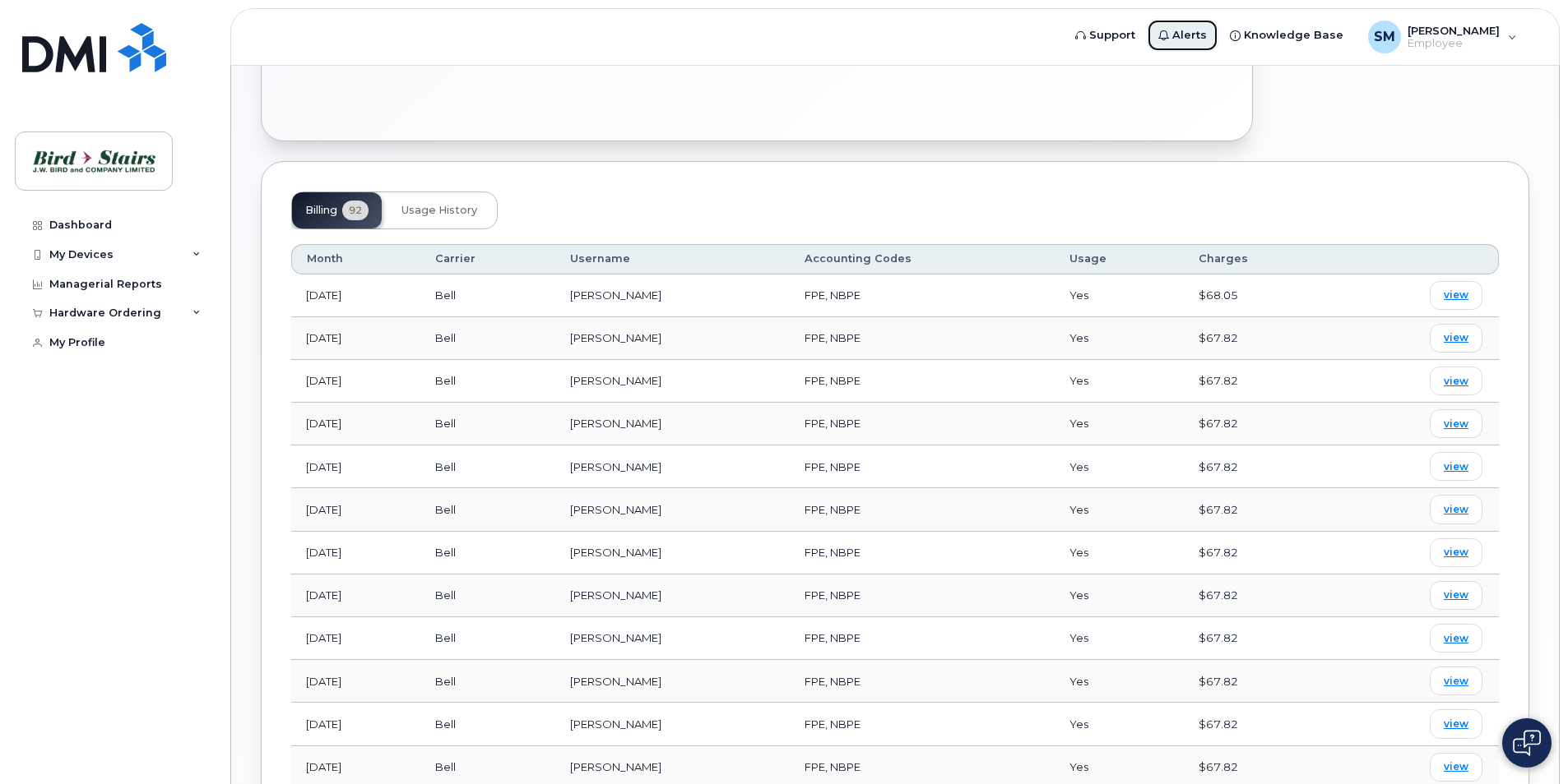
click at [1218, 33] on link "Alerts" at bounding box center [1183, 35] width 72 height 33
